Goal: Find contact information: Find contact information

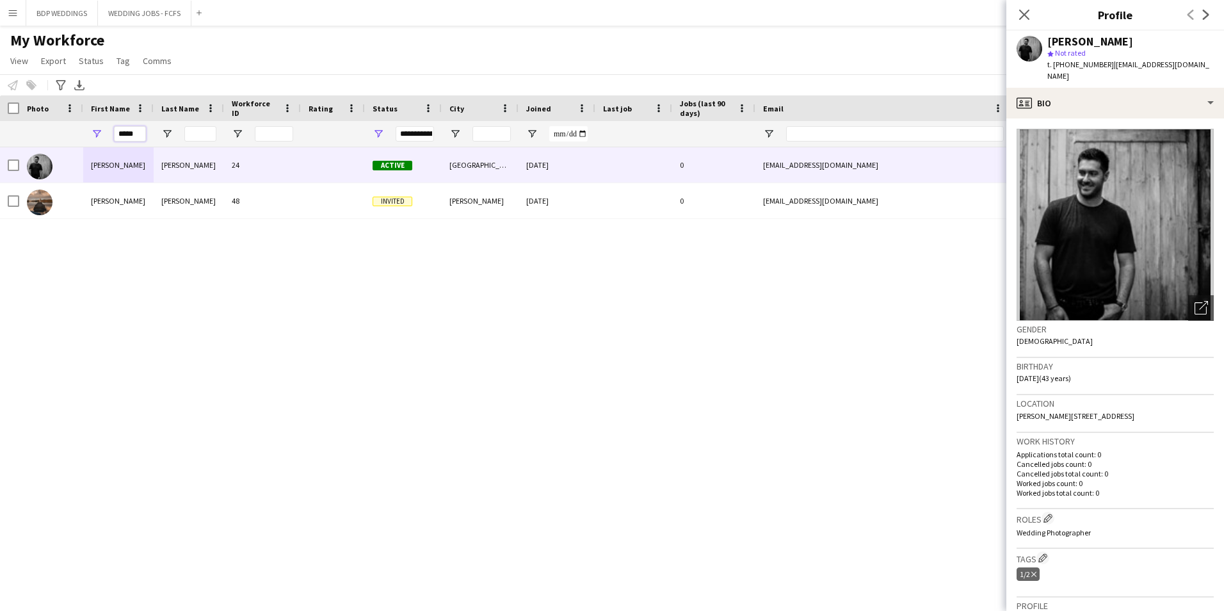
drag, startPoint x: 136, startPoint y: 131, endPoint x: 31, endPoint y: 121, distance: 106.1
click at [31, 121] on div "*****" at bounding box center [694, 134] width 1388 height 26
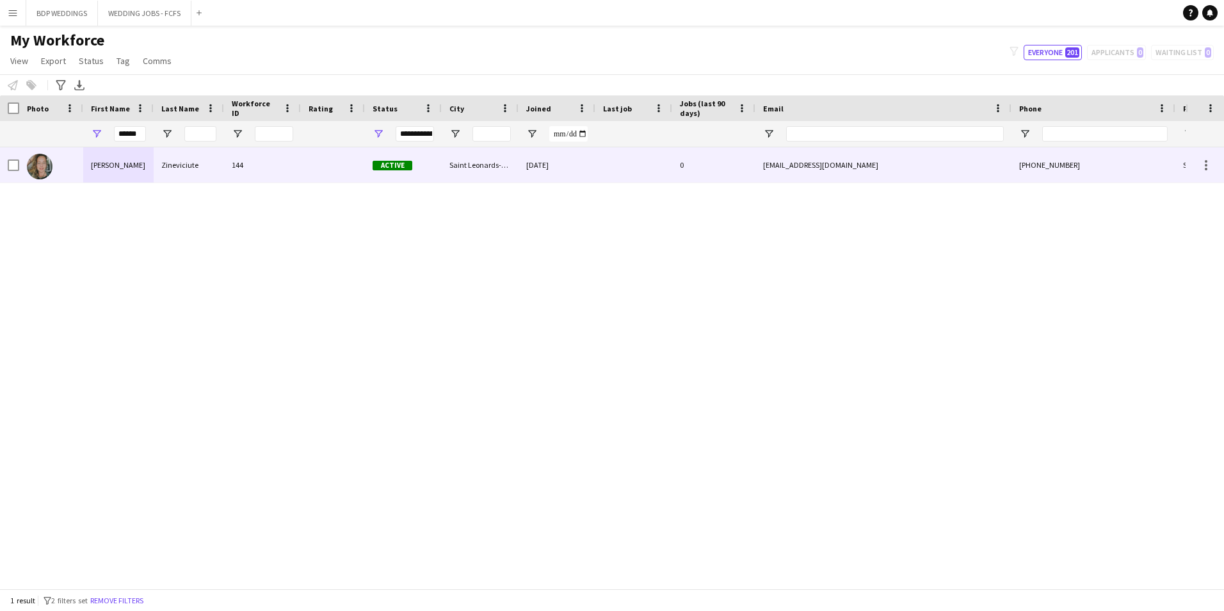
click at [157, 168] on div "Zineviciute" at bounding box center [189, 164] width 70 height 35
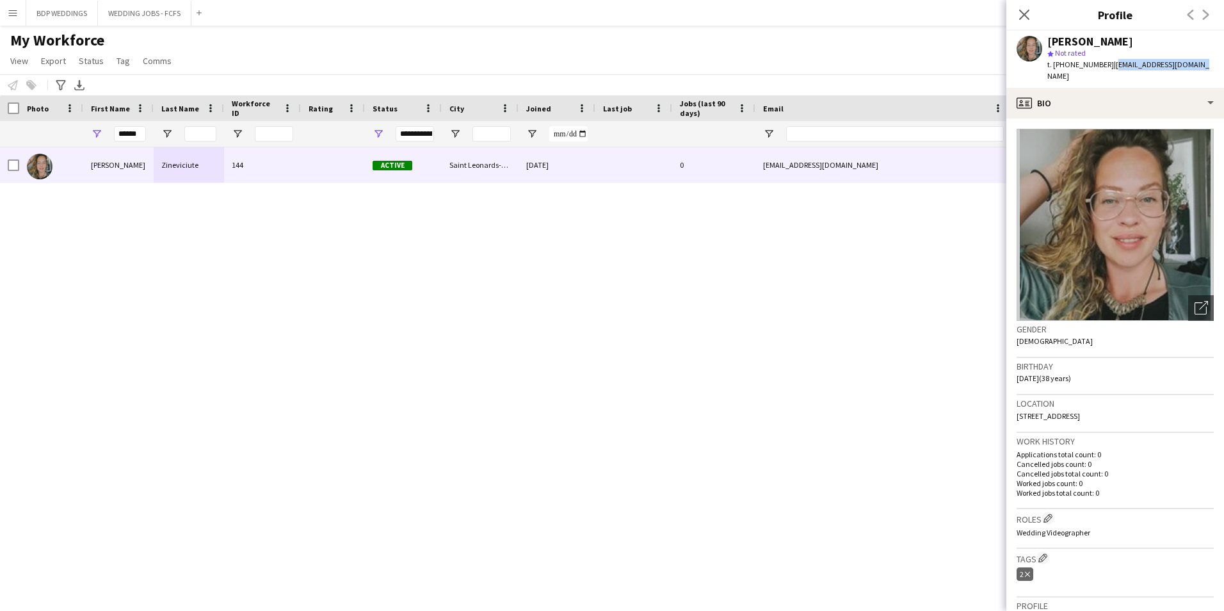
drag, startPoint x: 1108, startPoint y: 66, endPoint x: 1186, endPoint y: 60, distance: 78.4
click at [1186, 60] on span "| [EMAIL_ADDRESS][DOMAIN_NAME]" at bounding box center [1128, 70] width 162 height 21
copy span "[EMAIL_ADDRESS][DOMAIN_NAME]"
drag, startPoint x: 144, startPoint y: 134, endPoint x: -19, endPoint y: 137, distance: 163.3
click at [0, 137] on html "Menu Boards Boards Boards All jobs Status Workforce Workforce My Workforce Recr…" at bounding box center [612, 305] width 1224 height 611
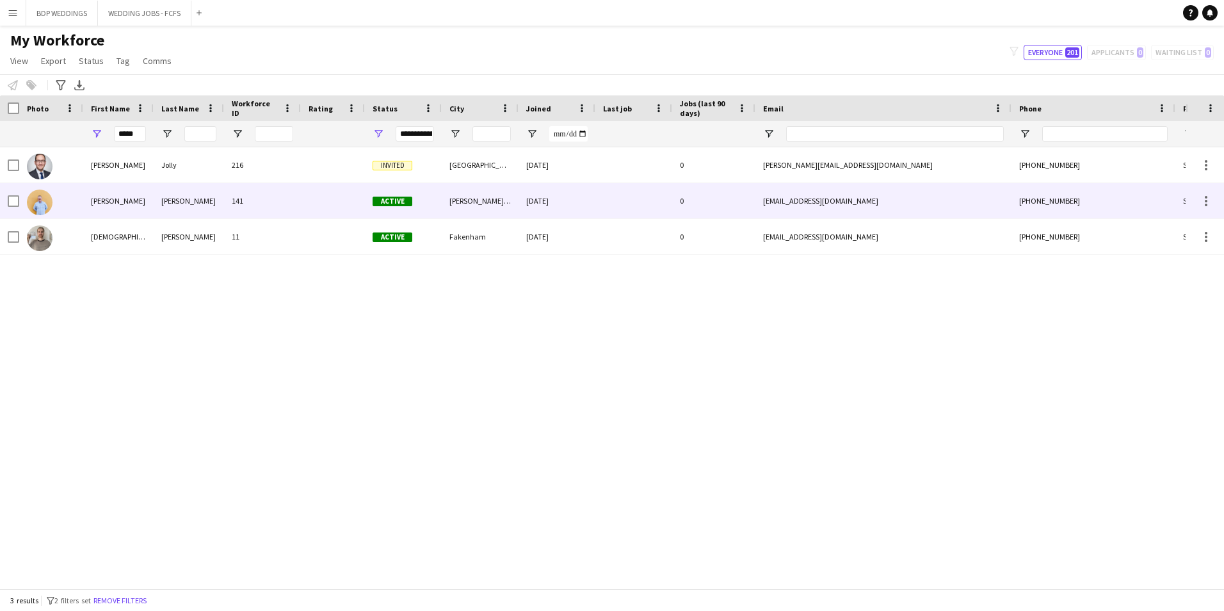
click at [200, 213] on div "[PERSON_NAME]" at bounding box center [189, 200] width 70 height 35
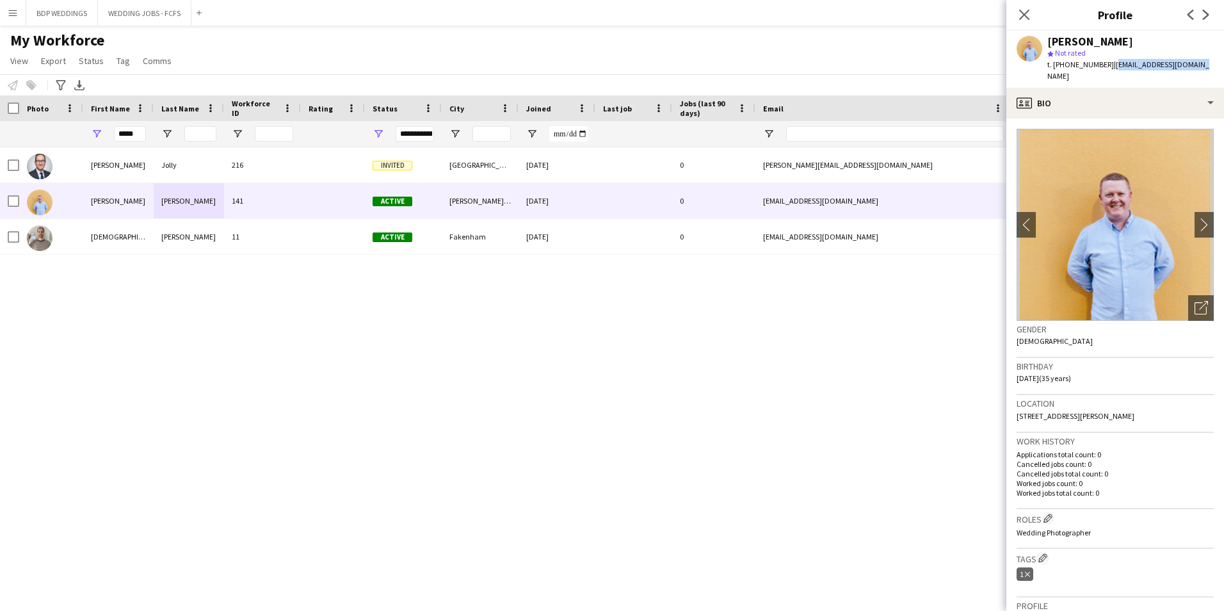
drag, startPoint x: 1108, startPoint y: 62, endPoint x: 1206, endPoint y: 66, distance: 98.7
click at [1206, 66] on app-profile-header "[PERSON_NAME] star Not rated t. [PHONE_NUMBER] | [EMAIL_ADDRESS][DOMAIN_NAME]" at bounding box center [1115, 59] width 218 height 57
copy span "[EMAIL_ADDRESS][DOMAIN_NAME]"
drag, startPoint x: 139, startPoint y: 134, endPoint x: -49, endPoint y: 150, distance: 188.9
click at [0, 150] on html "Menu Boards Boards Boards All jobs Status Workforce Workforce My Workforce Recr…" at bounding box center [612, 305] width 1224 height 611
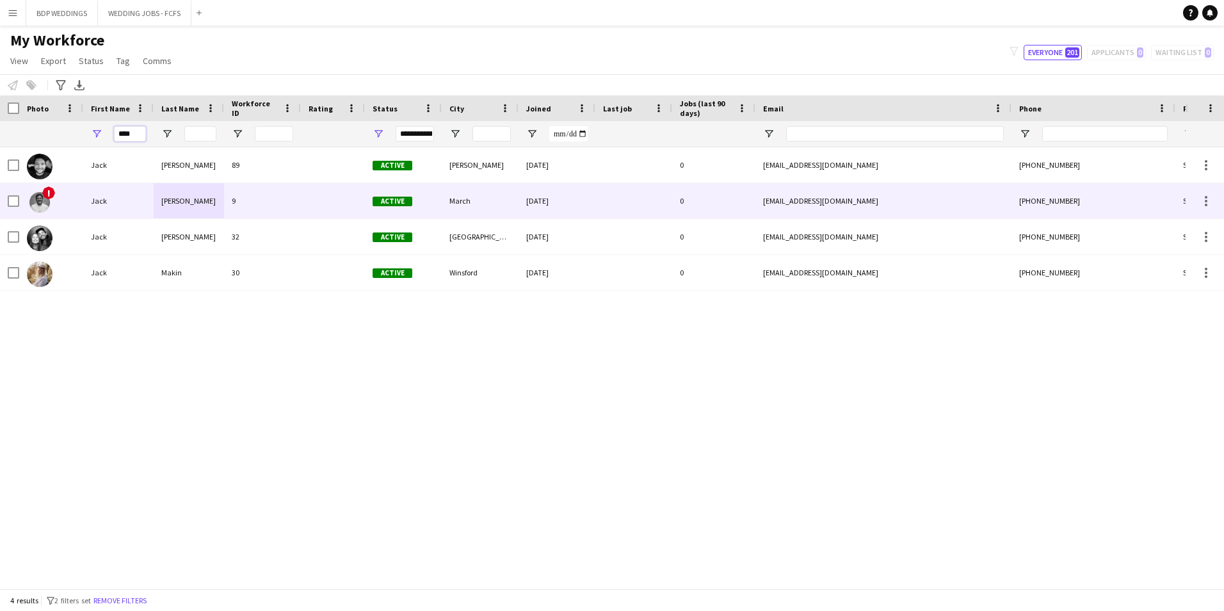
type input "****"
click at [153, 204] on div "Jack" at bounding box center [118, 200] width 70 height 35
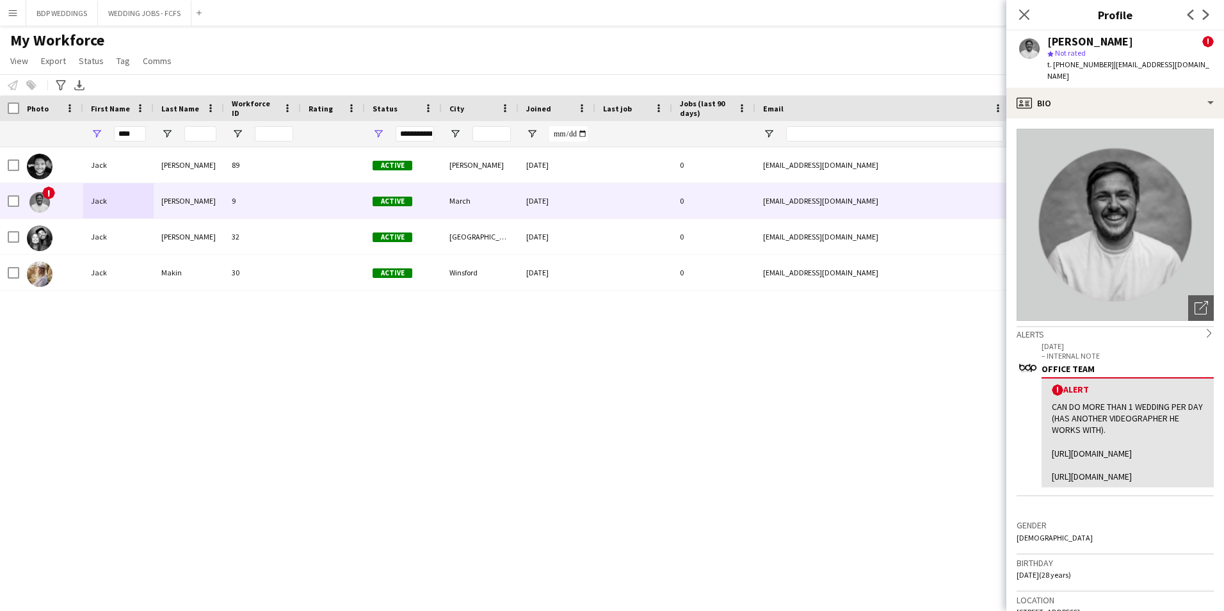
drag, startPoint x: 1107, startPoint y: 61, endPoint x: 1211, endPoint y: 69, distance: 104.6
click at [1211, 69] on div "[PERSON_NAME] ! star Not rated t. [PHONE_NUMBER] | [EMAIL_ADDRESS][DOMAIN_NAME]" at bounding box center [1115, 59] width 218 height 57
copy span "[EMAIL_ADDRESS][DOMAIN_NAME]"
